Goal: Transaction & Acquisition: Obtain resource

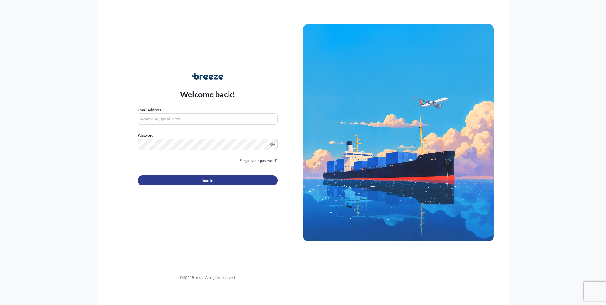
type input "[PERSON_NAME][EMAIL_ADDRESS][PERSON_NAME][DOMAIN_NAME]"
click at [192, 180] on button "Sign In" at bounding box center [208, 180] width 140 height 10
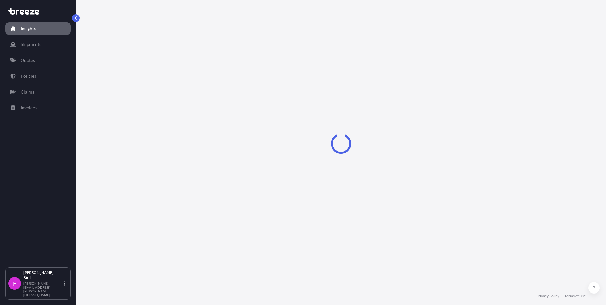
select select "2025"
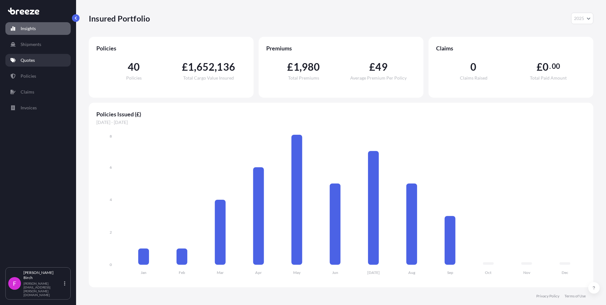
click at [30, 58] on p "Quotes" at bounding box center [28, 60] width 14 height 6
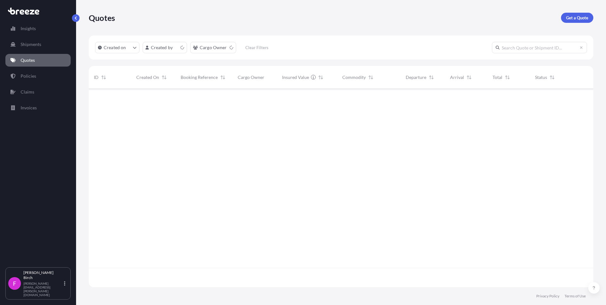
scroll to position [197, 500]
click at [568, 22] on link "Get a Quote" at bounding box center [577, 18] width 32 height 10
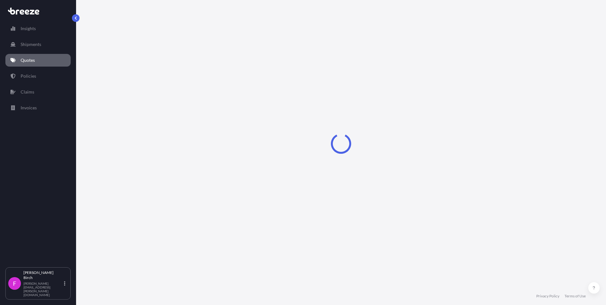
select select "Road"
select select "Air"
select select "1"
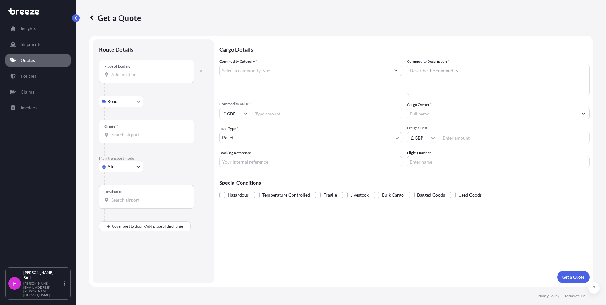
click at [130, 72] on input "Place of loading" at bounding box center [148, 74] width 75 height 6
click at [121, 167] on body "0 options available. Insights Shipments Quotes Policies Claims Invoices F [PERS…" at bounding box center [303, 152] width 606 height 305
click at [118, 204] on span "Road" at bounding box center [116, 206] width 10 height 6
select select "Road"
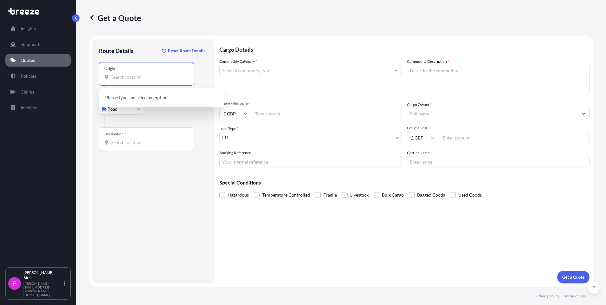
click at [142, 74] on input "Origin *" at bounding box center [148, 77] width 75 height 6
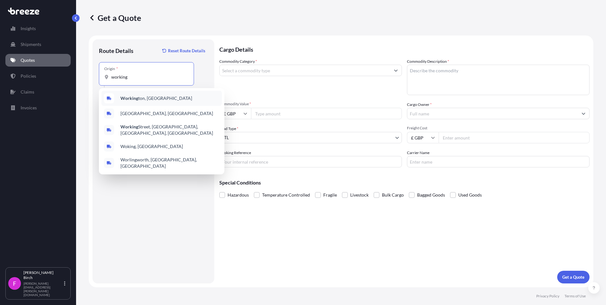
click at [134, 94] on div "Working ton, [GEOGRAPHIC_DATA]" at bounding box center [161, 98] width 120 height 15
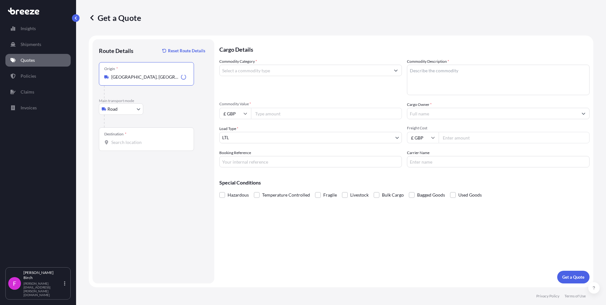
type input "[GEOGRAPHIC_DATA], [GEOGRAPHIC_DATA]"
click at [138, 139] on div "Destination *" at bounding box center [146, 138] width 95 height 23
click at [138, 139] on input "Destination *" at bounding box center [148, 142] width 75 height 6
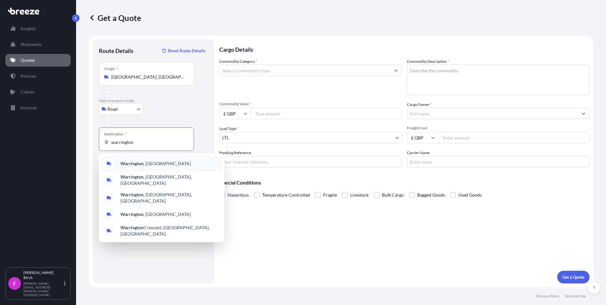
click at [141, 160] on span "[GEOGRAPHIC_DATA] , [GEOGRAPHIC_DATA]" at bounding box center [155, 163] width 70 height 6
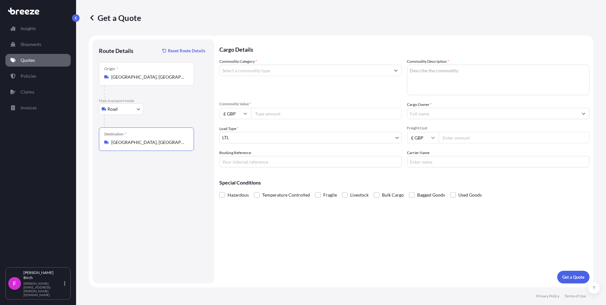
type input "[GEOGRAPHIC_DATA], [GEOGRAPHIC_DATA]"
click at [251, 73] on input "Commodity Category *" at bounding box center [305, 70] width 171 height 11
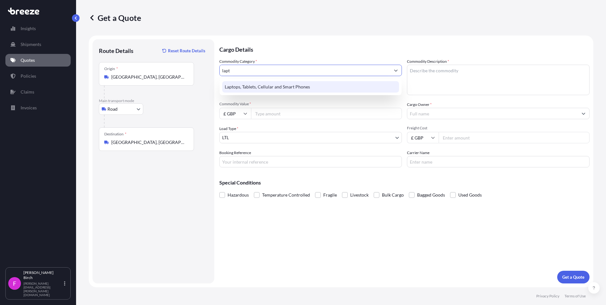
click at [269, 88] on div "Laptops, Tablets, Cellular and Smart Phones" at bounding box center [310, 86] width 177 height 11
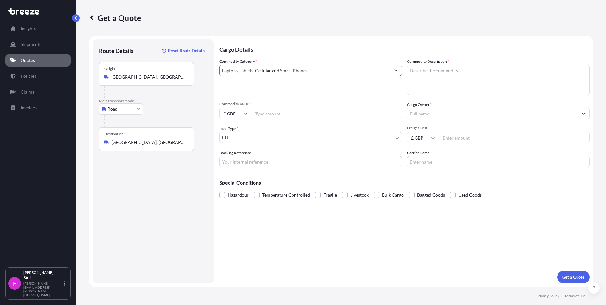
type input "Laptops, Tablets, Cellular and Smart Phones"
click at [269, 111] on input "Commodity Value *" at bounding box center [326, 113] width 151 height 11
type input "60000"
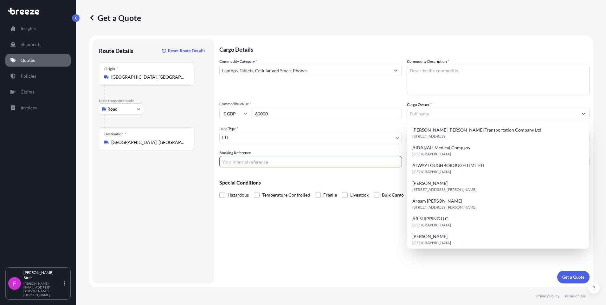
click at [271, 162] on input "Booking Reference" at bounding box center [310, 161] width 183 height 11
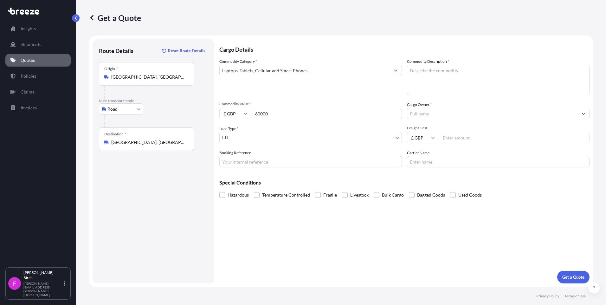
click at [260, 159] on input "Booking Reference" at bounding box center [310, 161] width 183 height 11
type input "QMIK00095843"
click at [432, 77] on textarea "Commodity Description *" at bounding box center [498, 80] width 183 height 30
type textarea "Laptops"
click at [432, 116] on input "Cargo Owner *" at bounding box center [492, 113] width 171 height 11
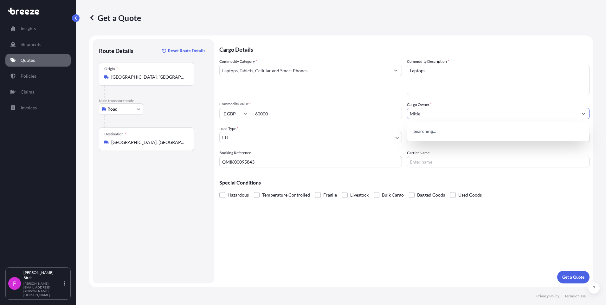
type input "Mitie"
click at [432, 247] on div "Cargo Details Commodity Category * Laptops, Tablets, Cellular and Smart Phones …" at bounding box center [404, 161] width 370 height 244
click at [480, 139] on input "Freight Cost" at bounding box center [514, 137] width 151 height 11
type input "400"
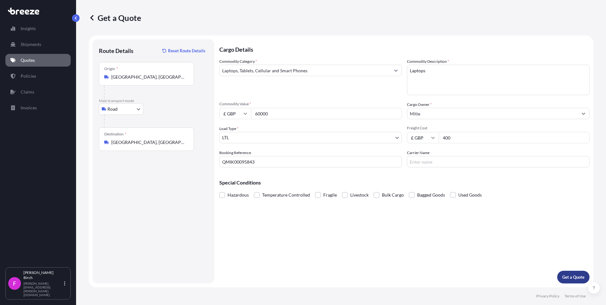
click at [563, 274] on button "Get a Quote" at bounding box center [573, 277] width 32 height 13
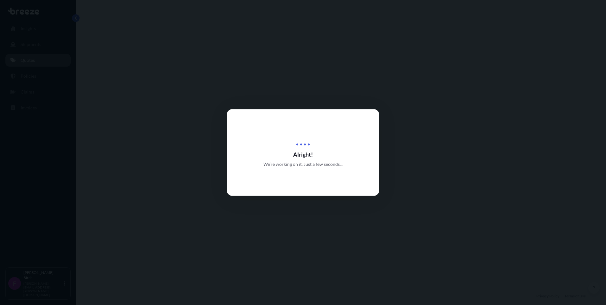
select select "Road"
select select "1"
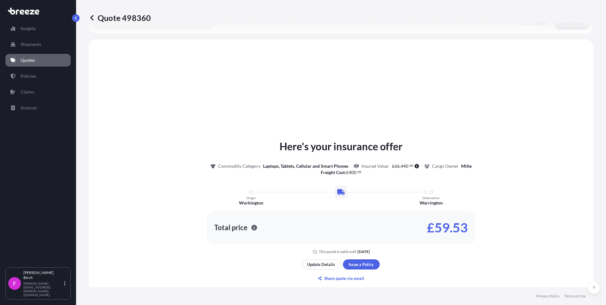
scroll to position [191, 0]
